Goal: Navigation & Orientation: Find specific page/section

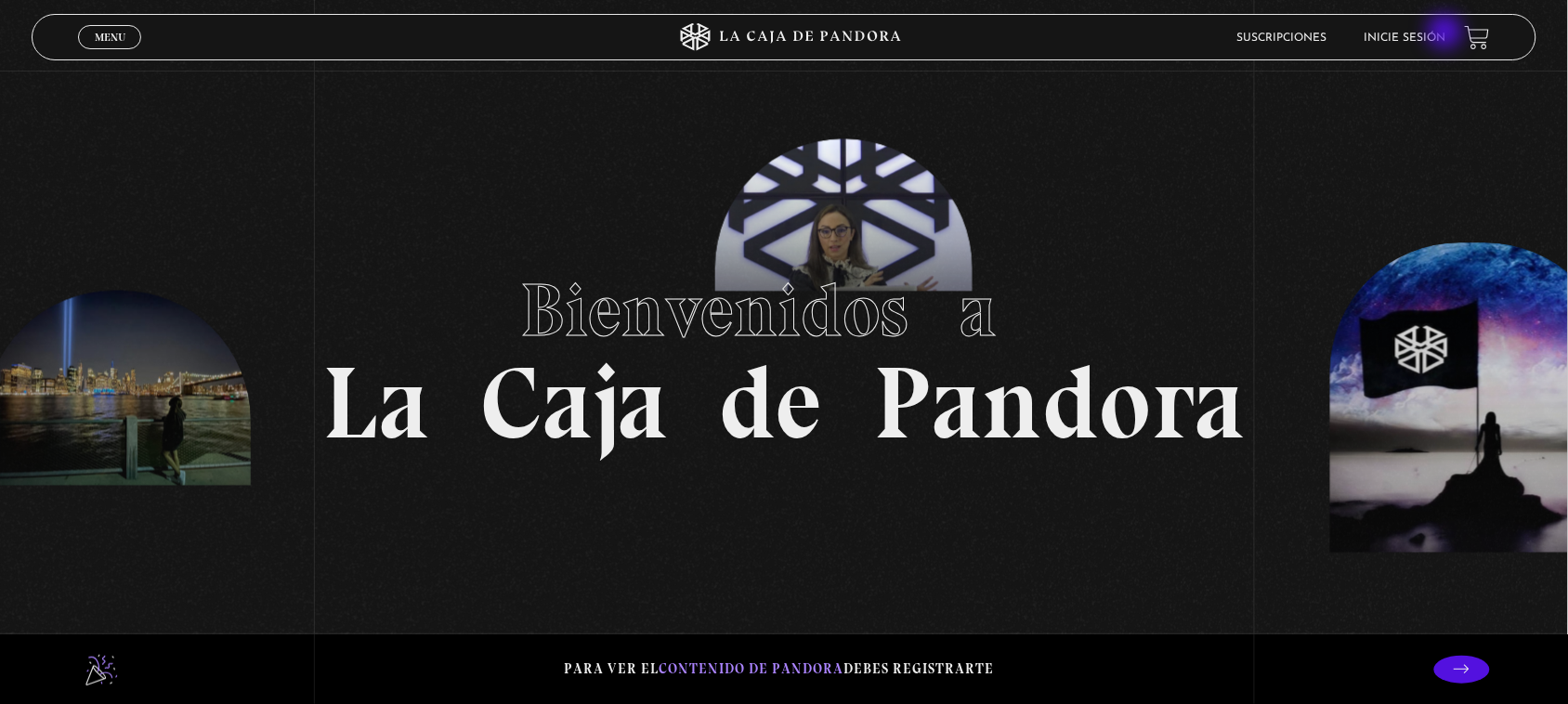
click at [1446, 33] on link "Inicie sesión" at bounding box center [1405, 38] width 82 height 11
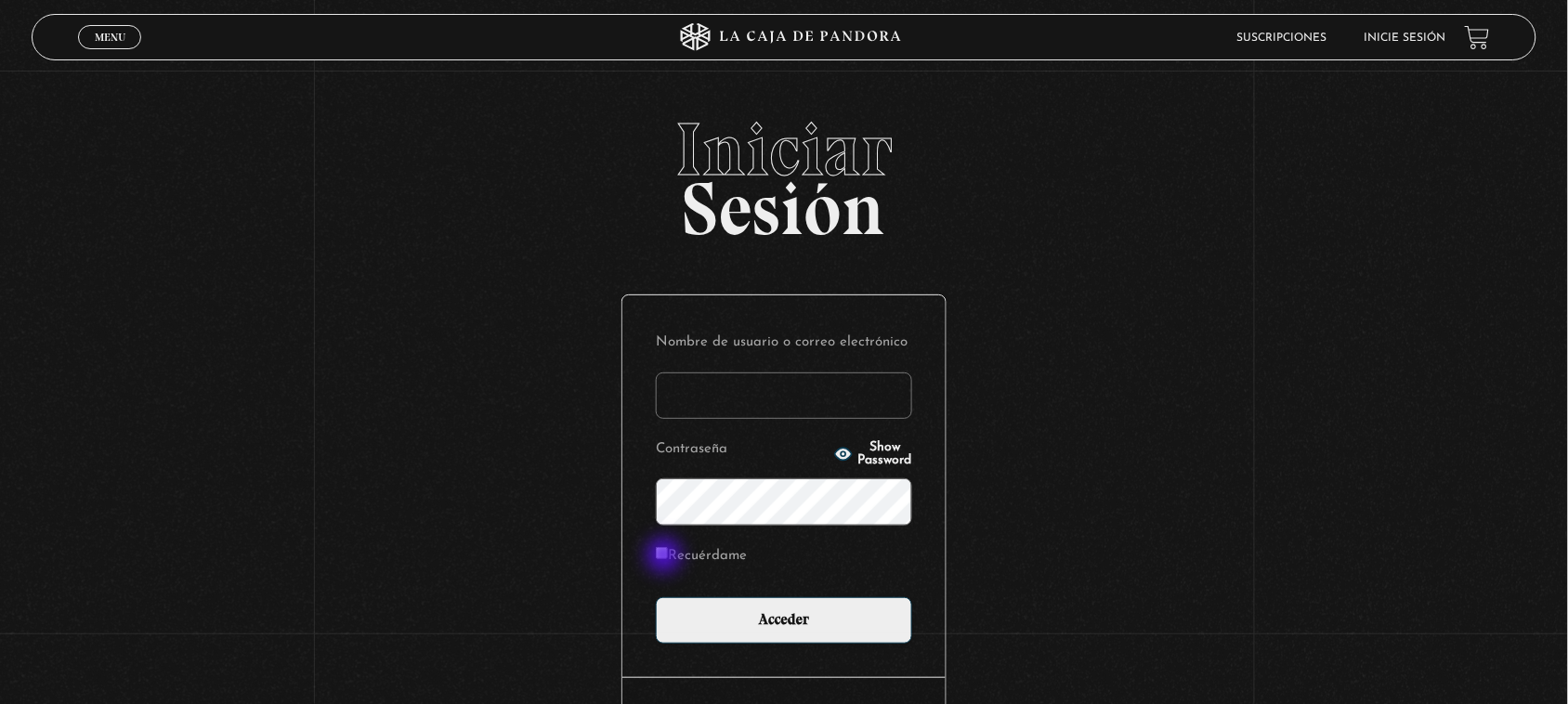
type input "issabelgomez"
click at [666, 554] on input "Recuérdame" at bounding box center [661, 553] width 12 height 12
checkbox input "true"
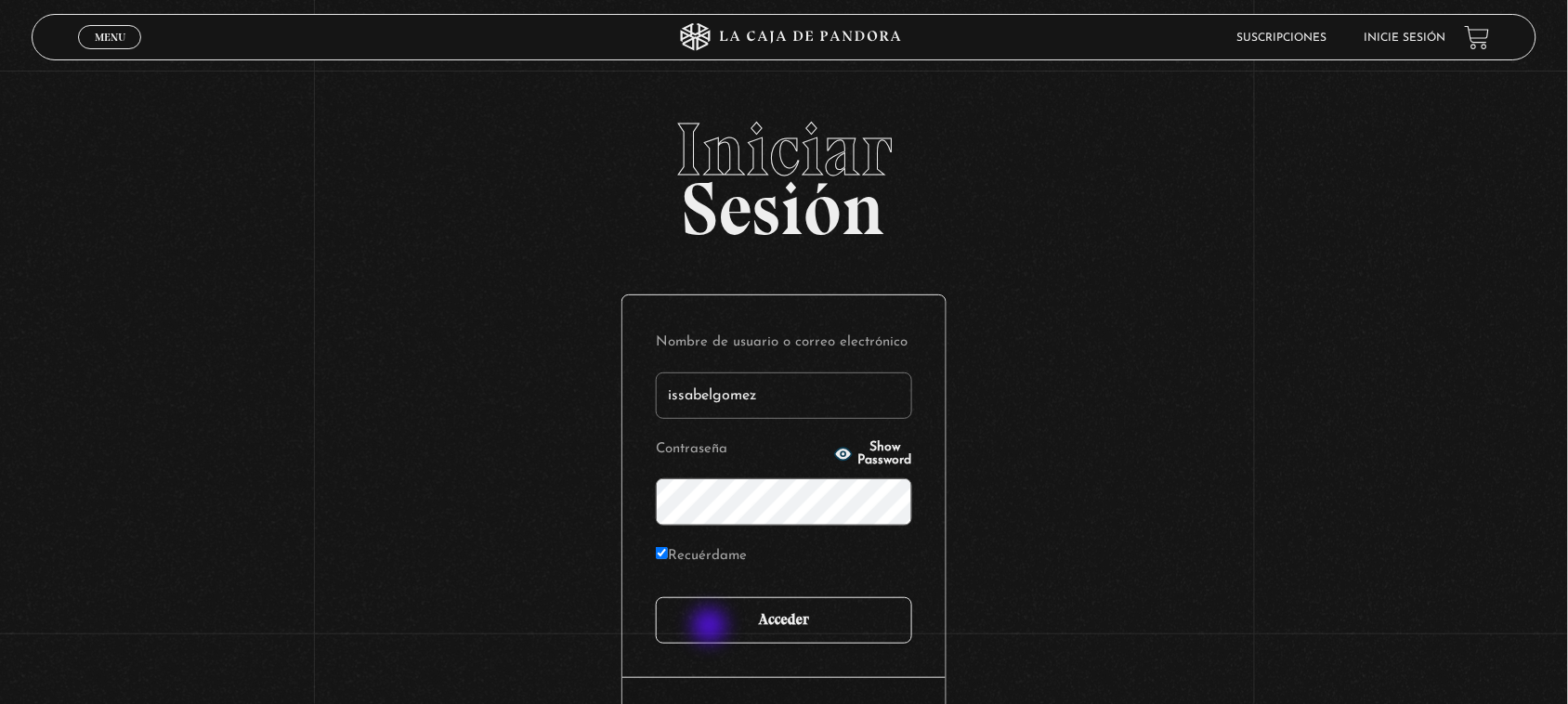
drag, startPoint x: 712, startPoint y: 628, endPoint x: 692, endPoint y: 620, distance: 21.5
click at [708, 627] on input "Acceder" at bounding box center [784, 620] width 257 height 47
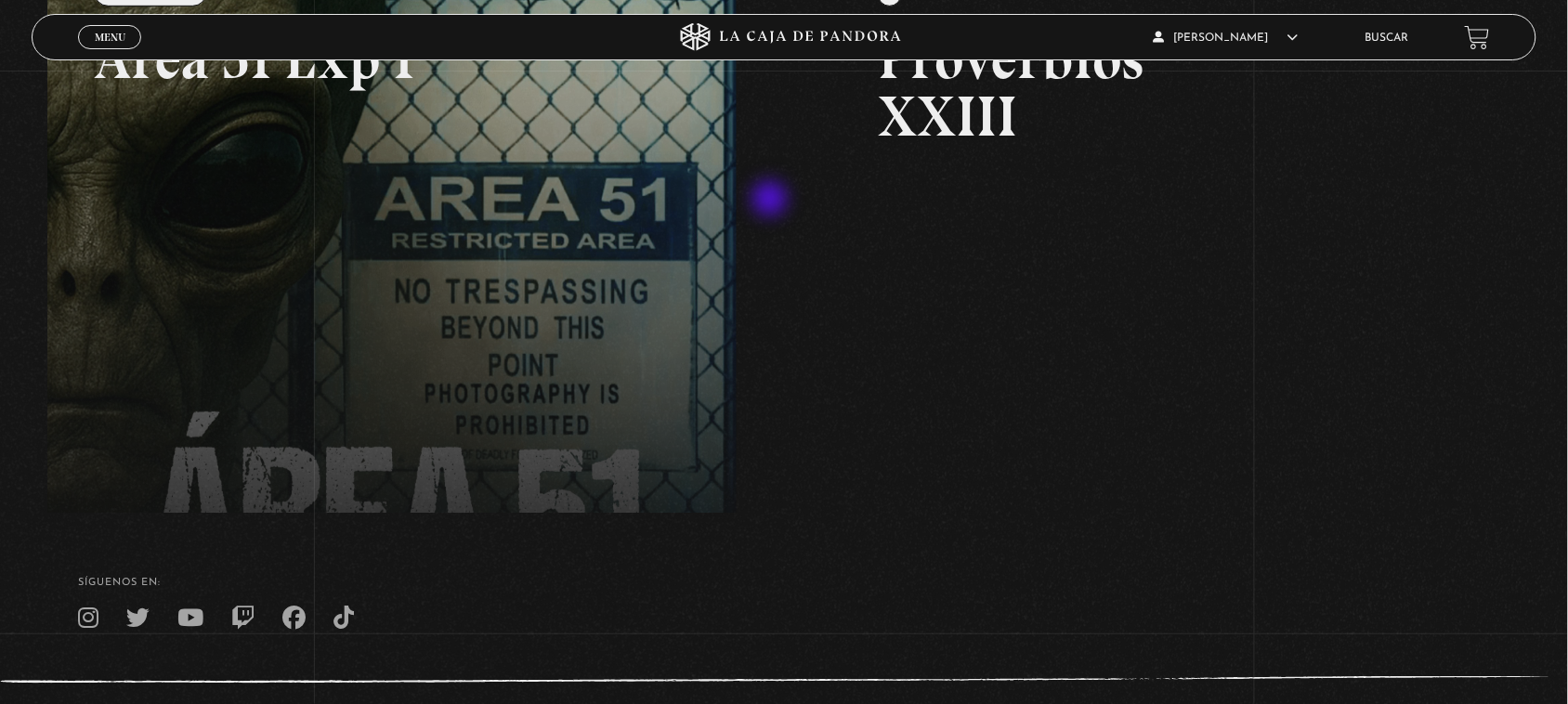
scroll to position [232, 0]
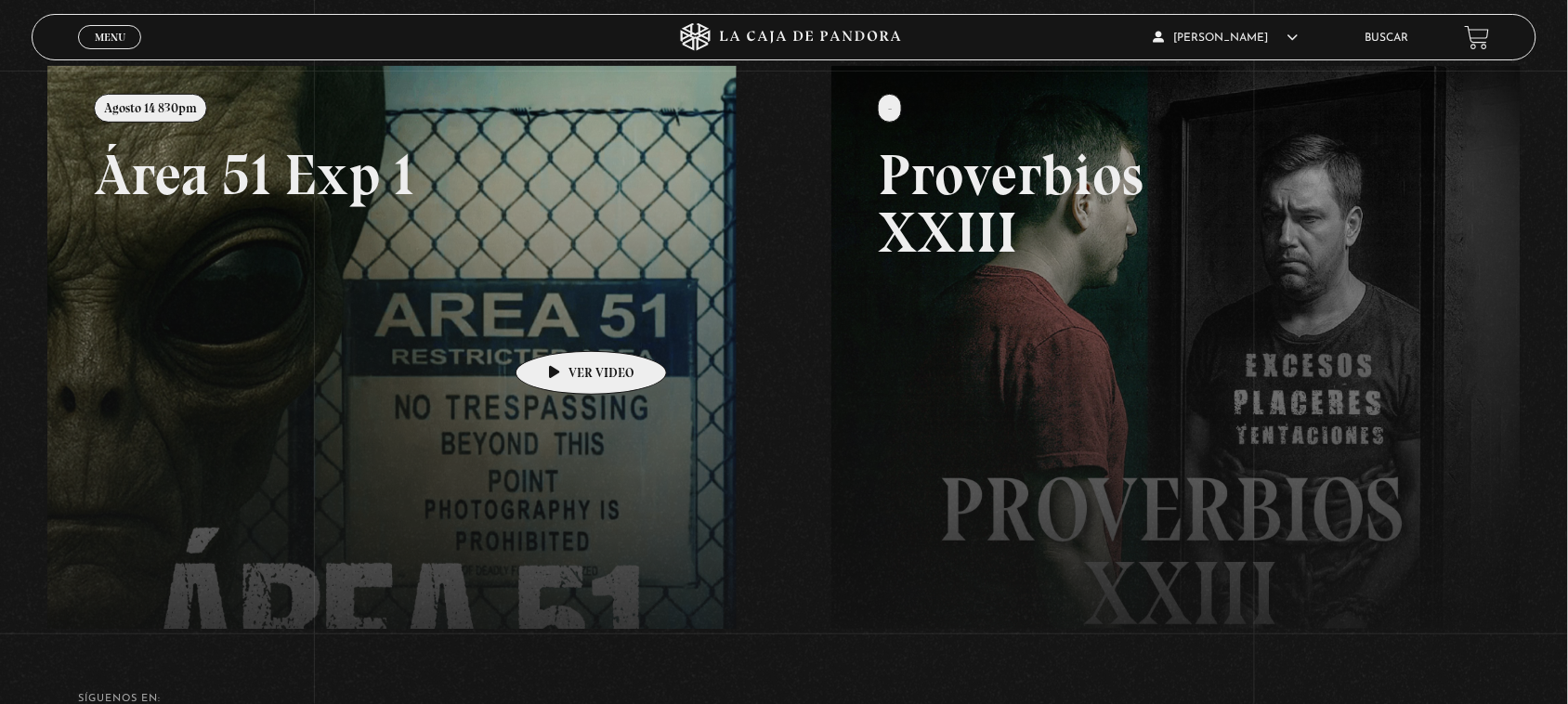
click at [553, 323] on link at bounding box center [832, 417] width 1568 height 704
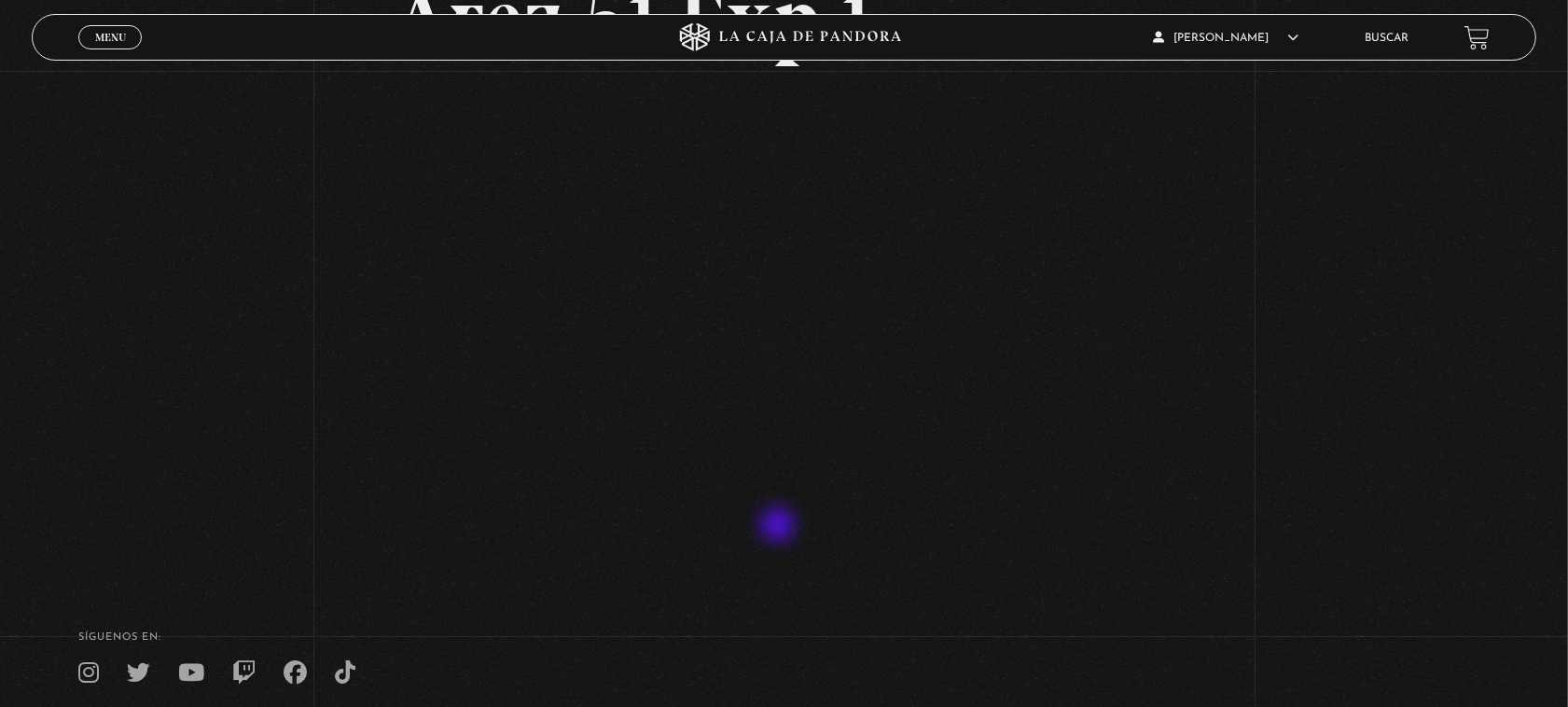
scroll to position [86, 0]
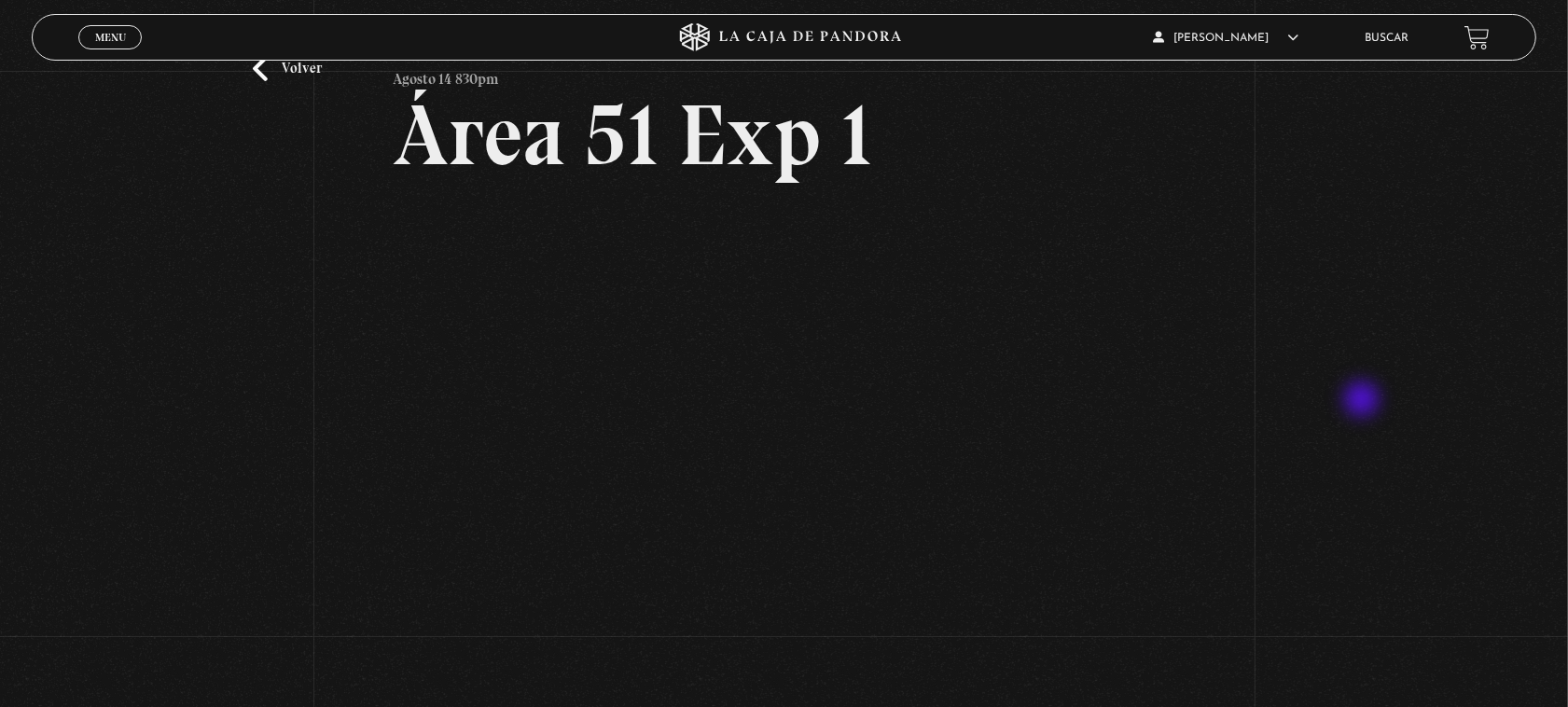
click at [1364, 401] on div "Volver Agosto 14 830pm Área 51 Exp 1" at bounding box center [784, 334] width 1568 height 699
click at [1362, 383] on div "Volver Agosto 14 830pm Área 51 Exp 1" at bounding box center [784, 334] width 1568 height 699
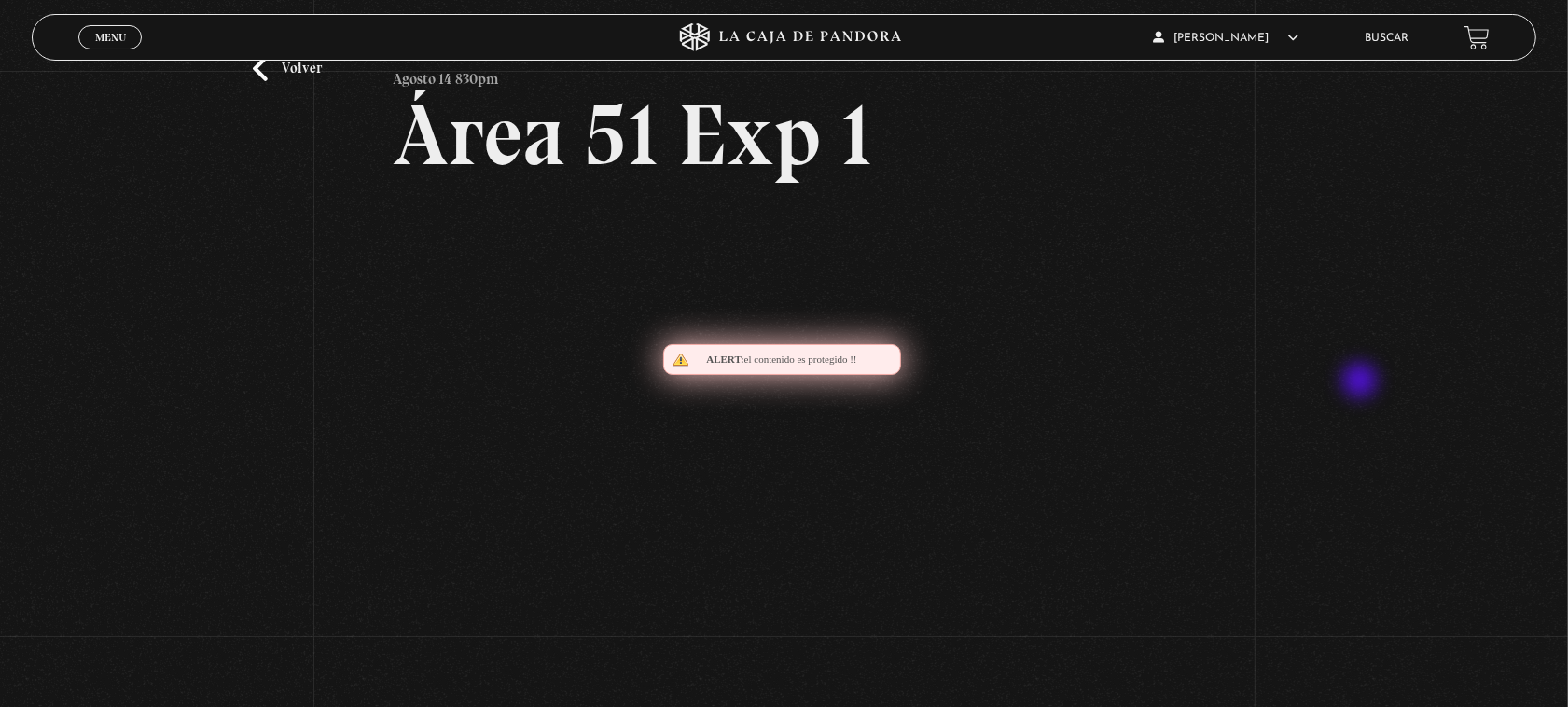
click at [1362, 383] on div "Volver Agosto 14 830pm Área 51 Exp 1" at bounding box center [784, 334] width 1568 height 699
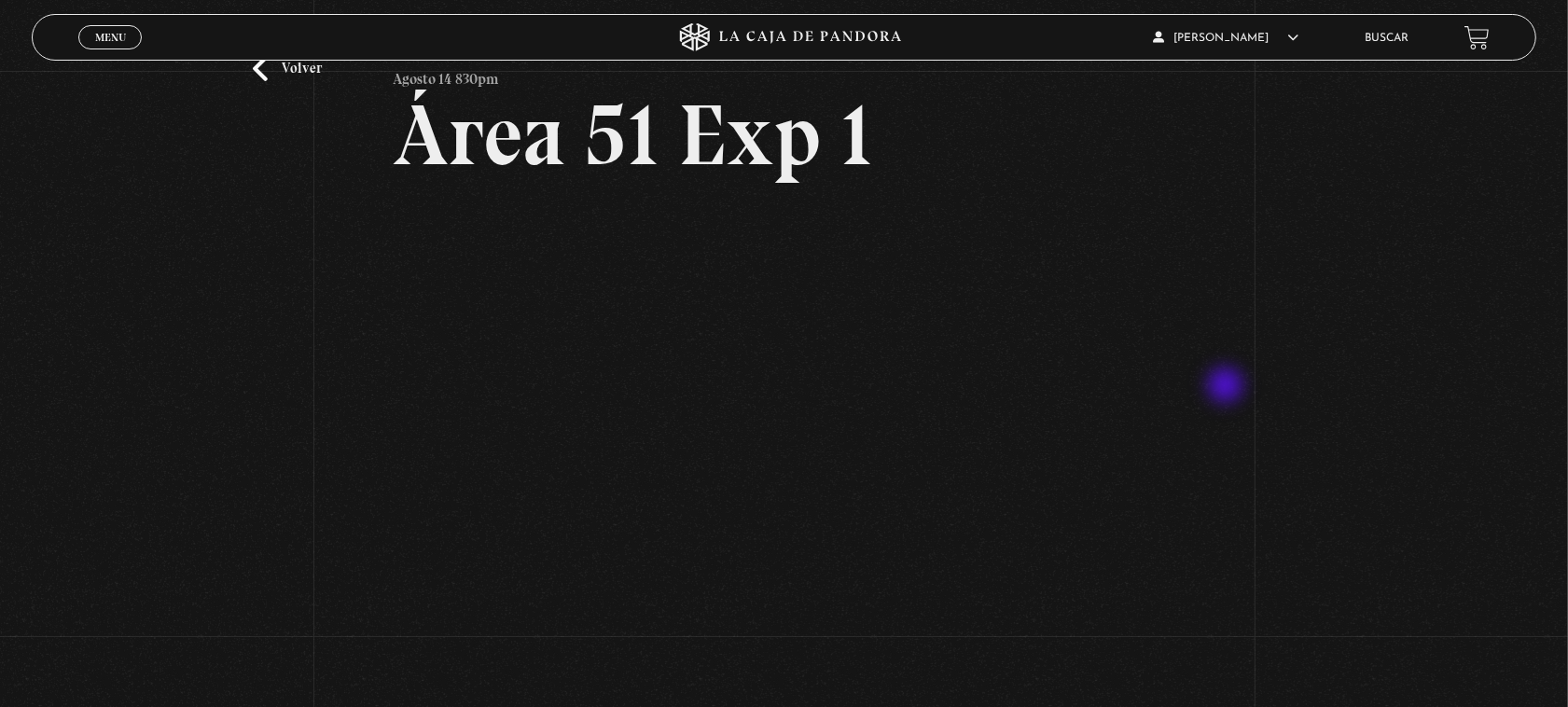
click at [1226, 388] on div "Volver Agosto 14 830pm Área 51 Exp 1" at bounding box center [784, 334] width 1568 height 699
